Goal: Transaction & Acquisition: Purchase product/service

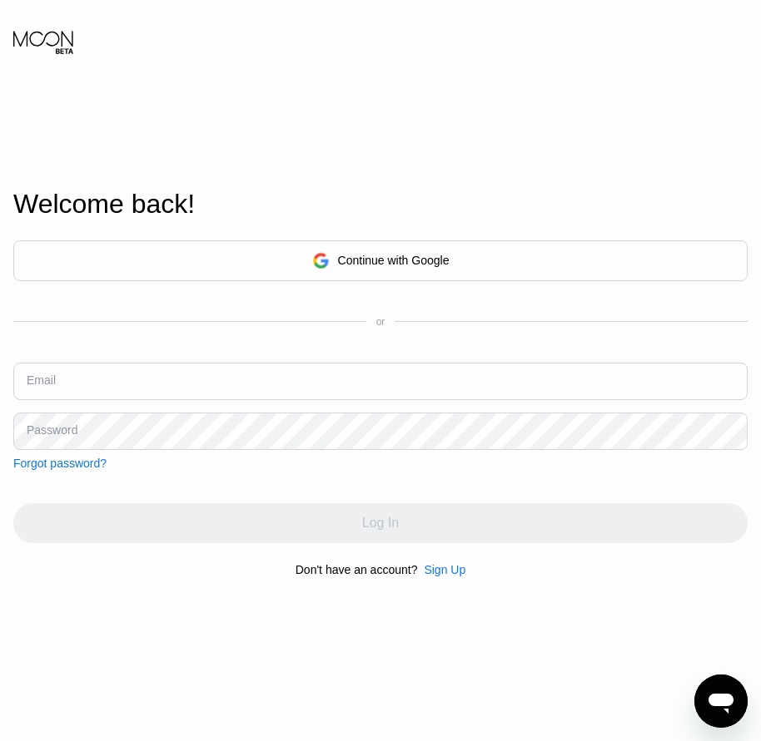
click at [436, 576] on div "Sign Up" at bounding box center [445, 569] width 42 height 13
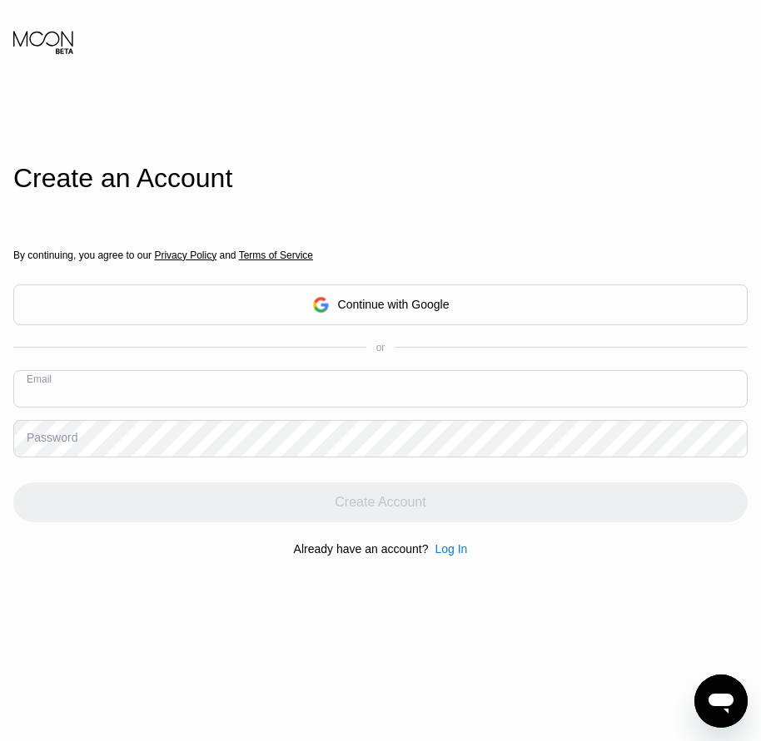
paste input "[EMAIL_ADDRESS][DOMAIN_NAME]"
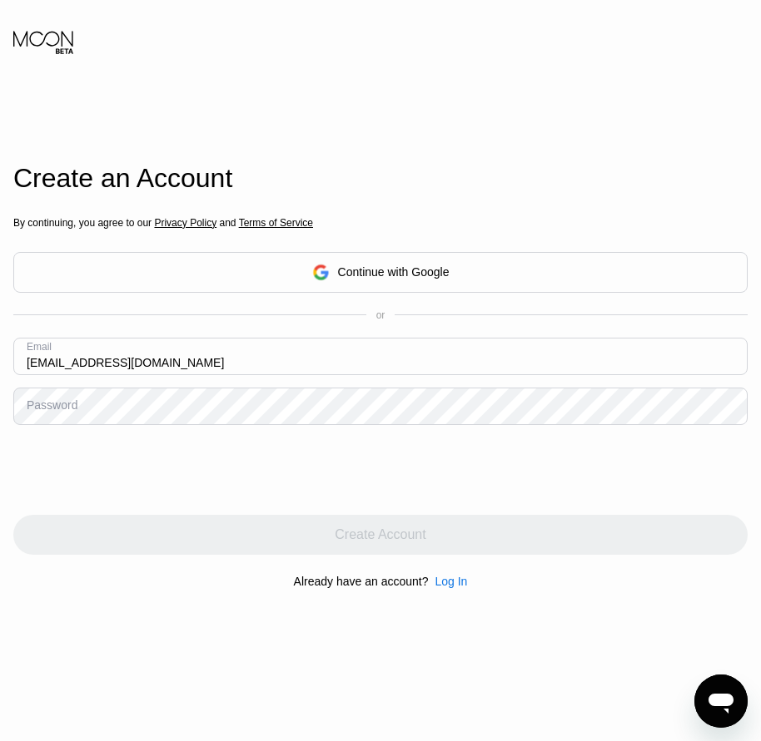
type input "[EMAIL_ADDRESS][DOMAIN_NAME]"
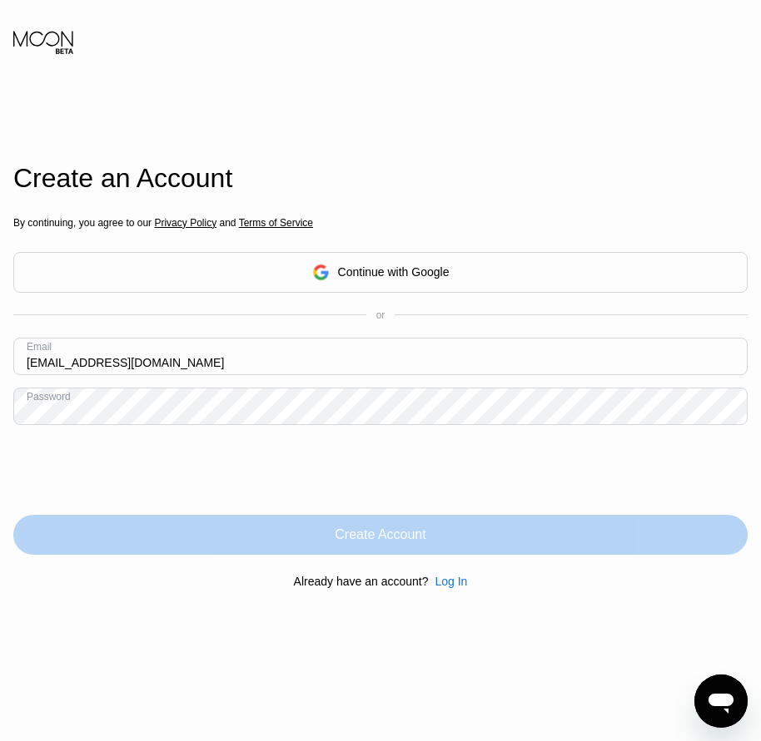
click at [418, 538] on div "Create Account" at bounding box center [380, 535] width 91 height 17
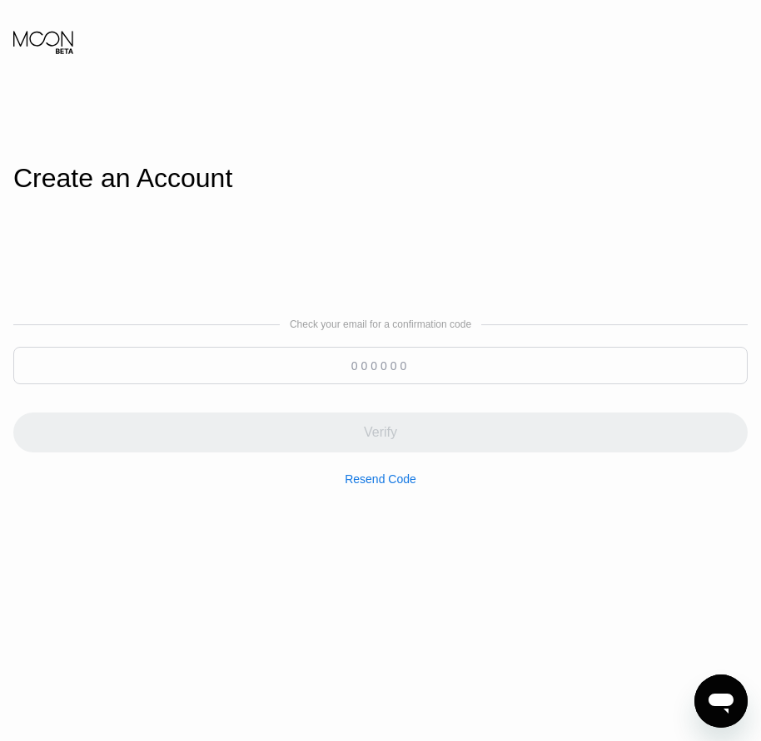
paste input "652411"
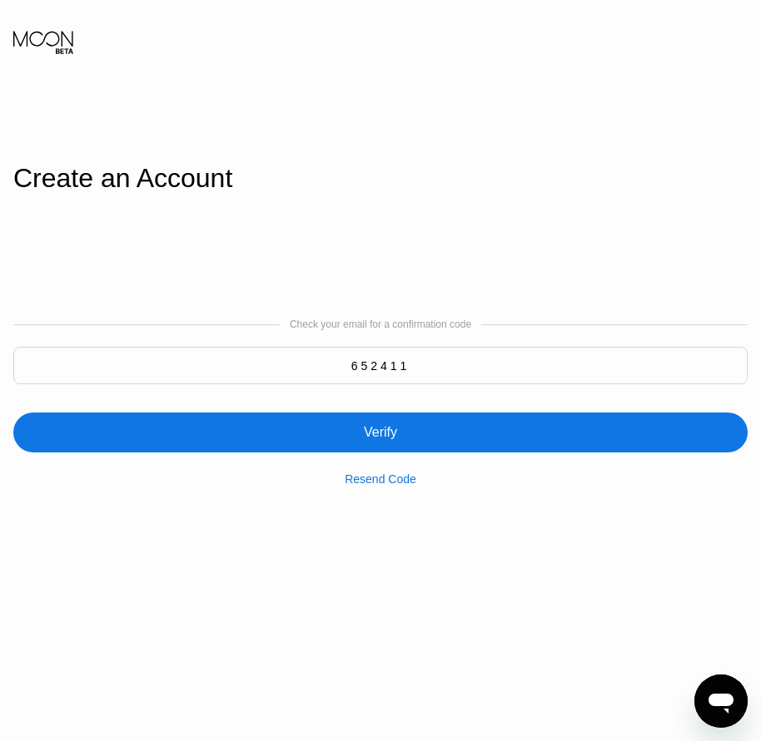
type input "652411"
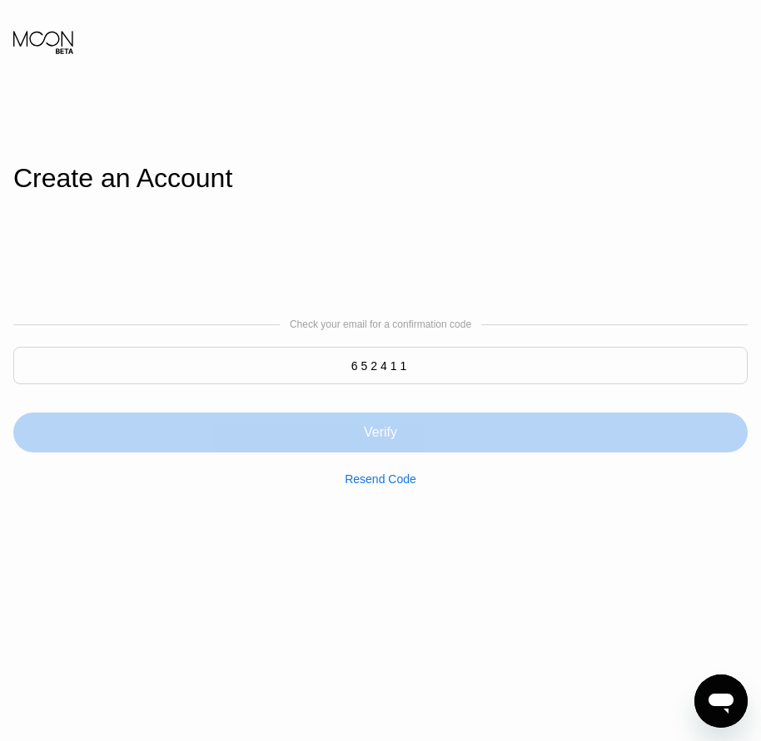
click at [396, 429] on div "Verify" at bounding box center [380, 432] width 33 height 17
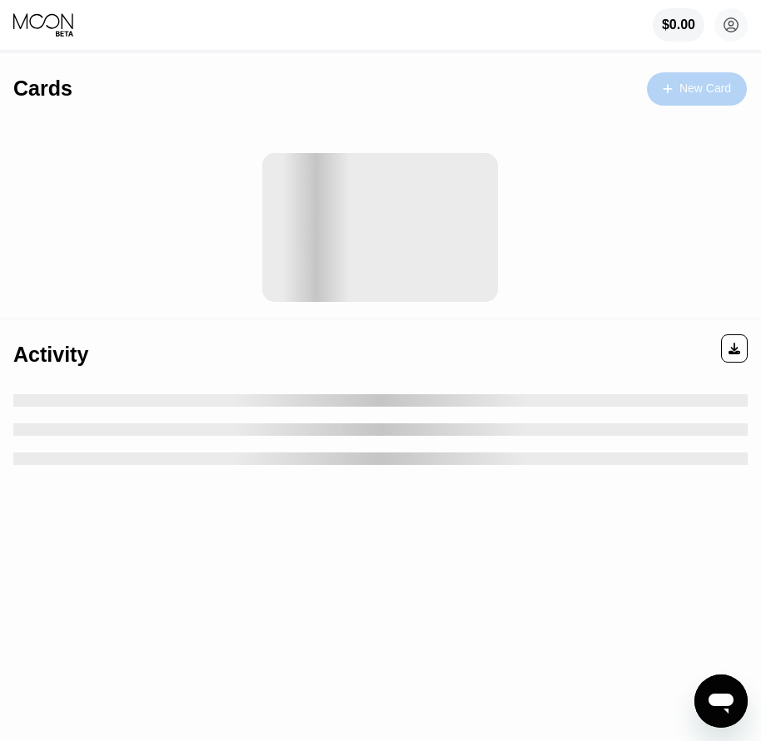
click at [709, 97] on div "New Card" at bounding box center [697, 88] width 100 height 33
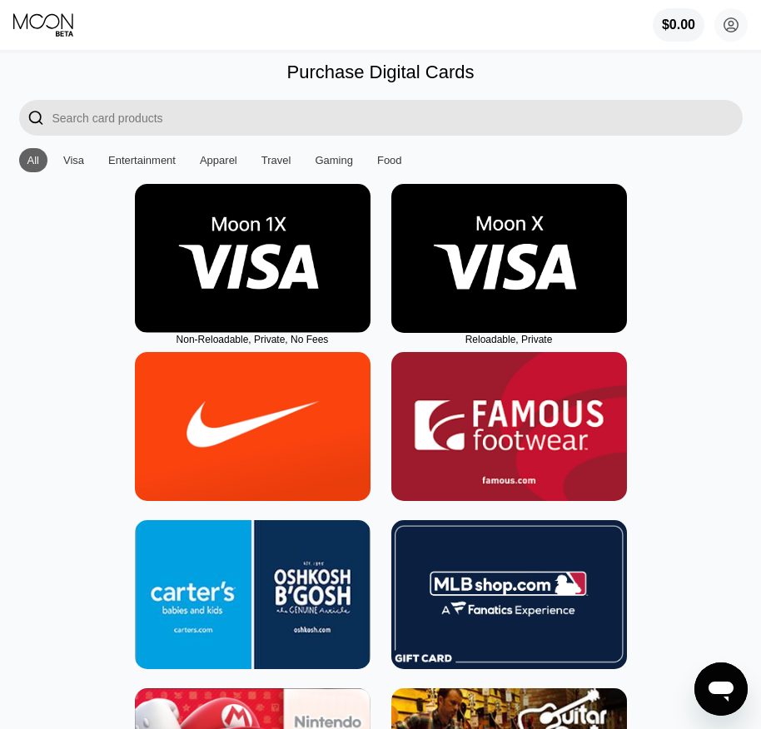
click at [526, 330] on img at bounding box center [509, 258] width 236 height 149
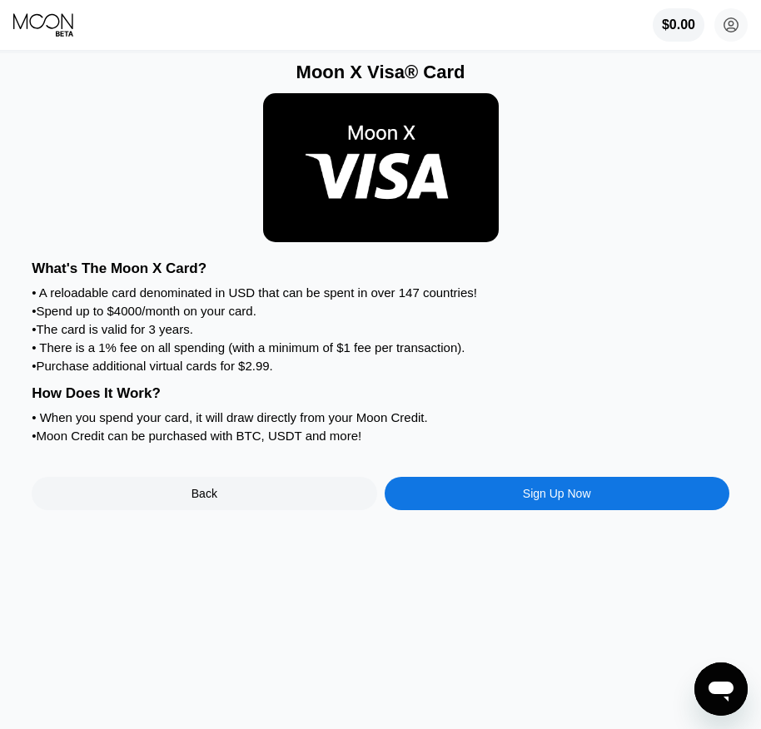
click at [539, 500] on div "Sign Up Now" at bounding box center [557, 493] width 68 height 13
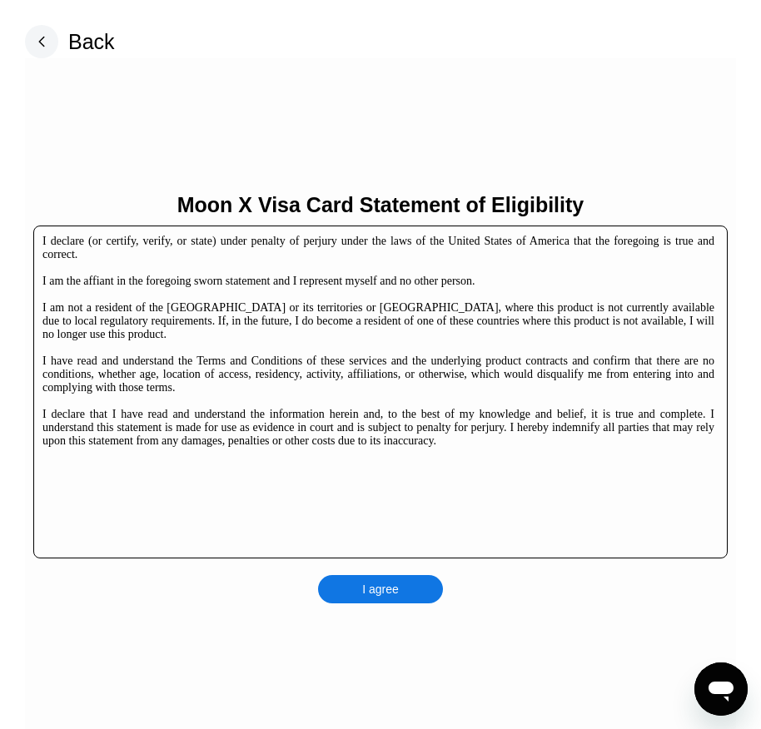
click at [394, 588] on div "I agree" at bounding box center [380, 589] width 37 height 15
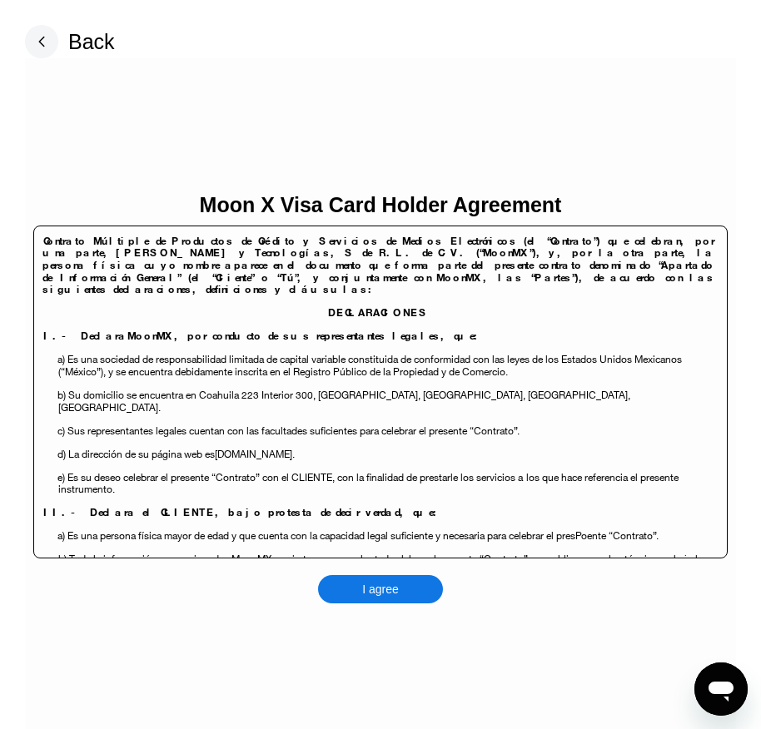
click at [406, 598] on div "I agree" at bounding box center [380, 589] width 125 height 28
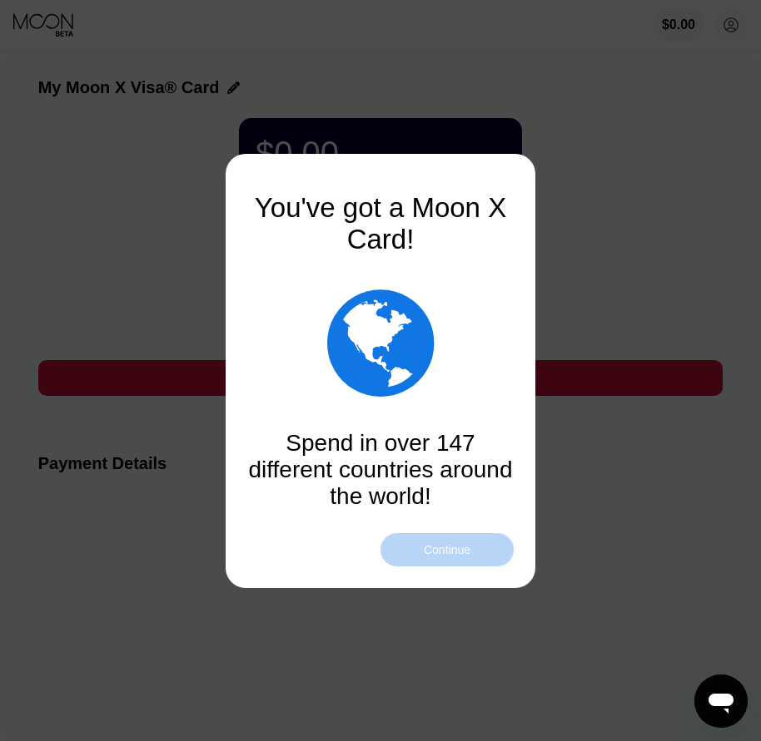
click at [454, 558] on div "Continue" at bounding box center [446, 549] width 133 height 33
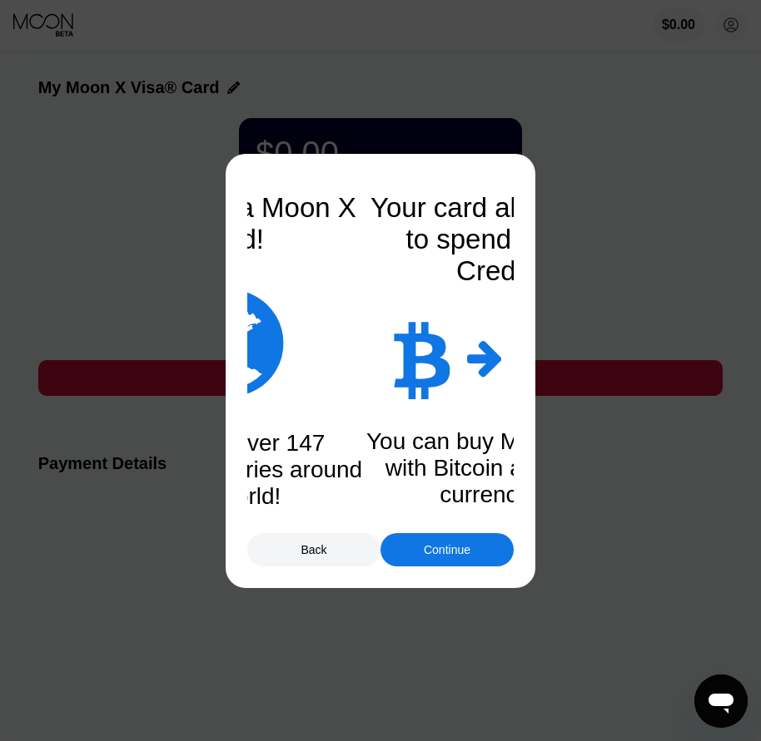
click at [458, 558] on div "Continue" at bounding box center [446, 549] width 133 height 33
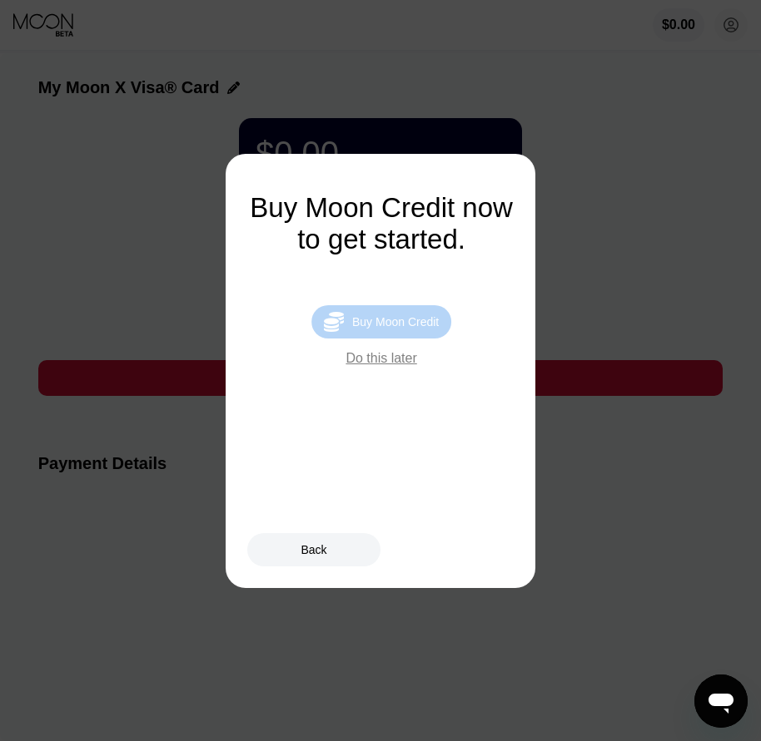
click at [410, 329] on div "Buy Moon Credit" at bounding box center [395, 321] width 87 height 13
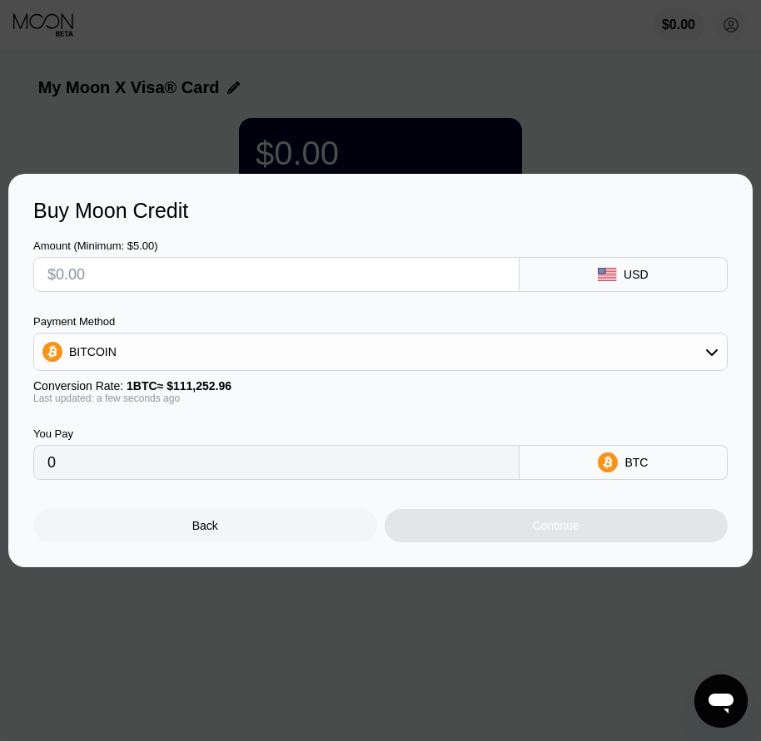
click at [251, 533] on div "Back" at bounding box center [205, 525] width 344 height 33
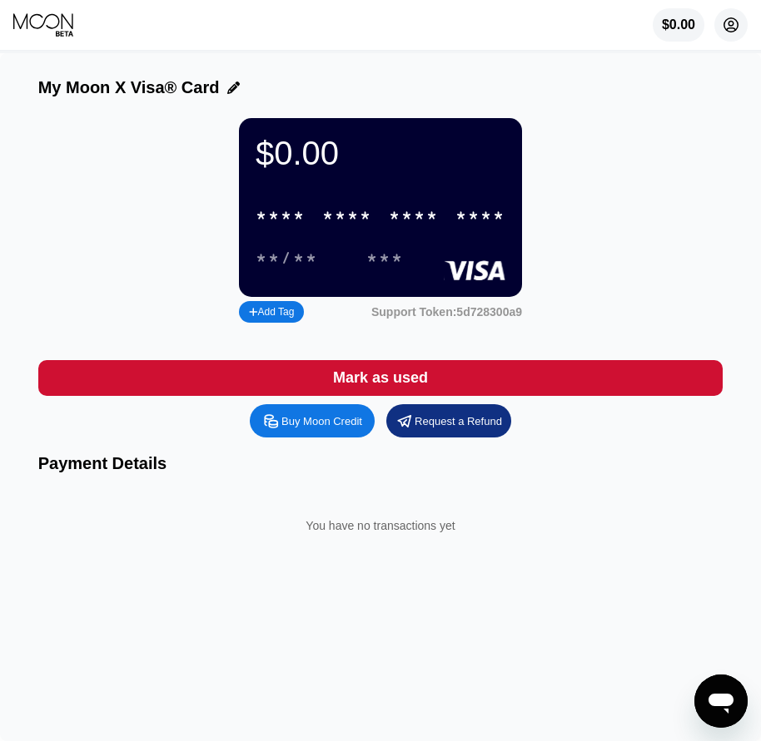
click at [736, 28] on circle at bounding box center [730, 24] width 33 height 33
